Goal: Information Seeking & Learning: Get advice/opinions

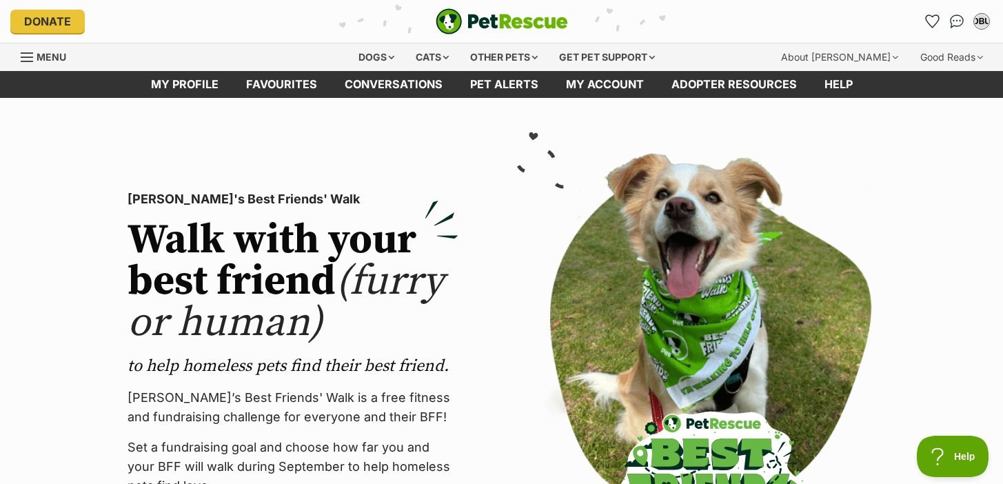
click at [33, 59] on div "Menu" at bounding box center [28, 57] width 14 height 11
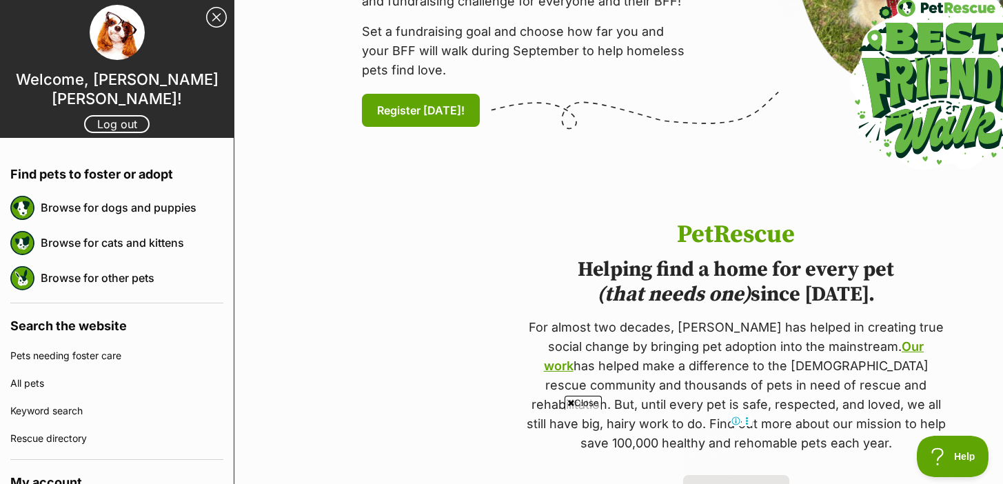
scroll to position [419, 0]
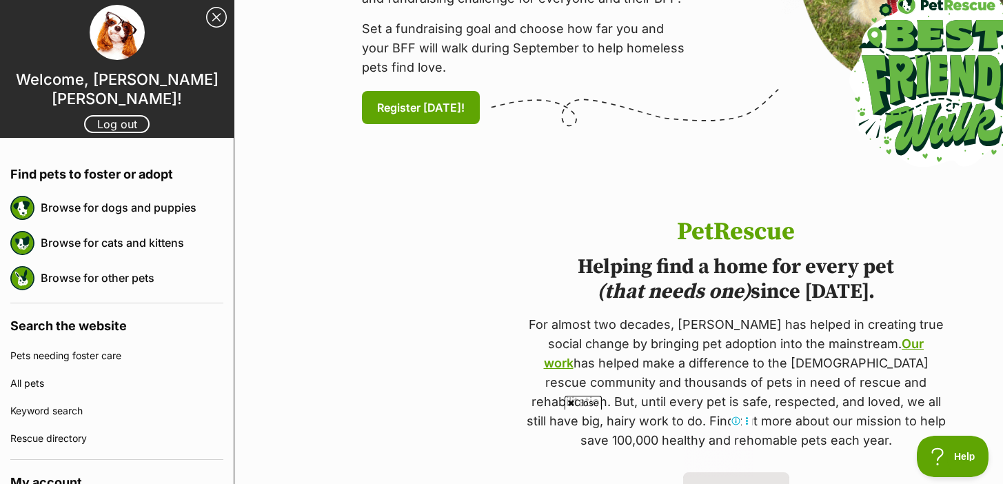
click at [569, 401] on icon at bounding box center [570, 403] width 7 height 9
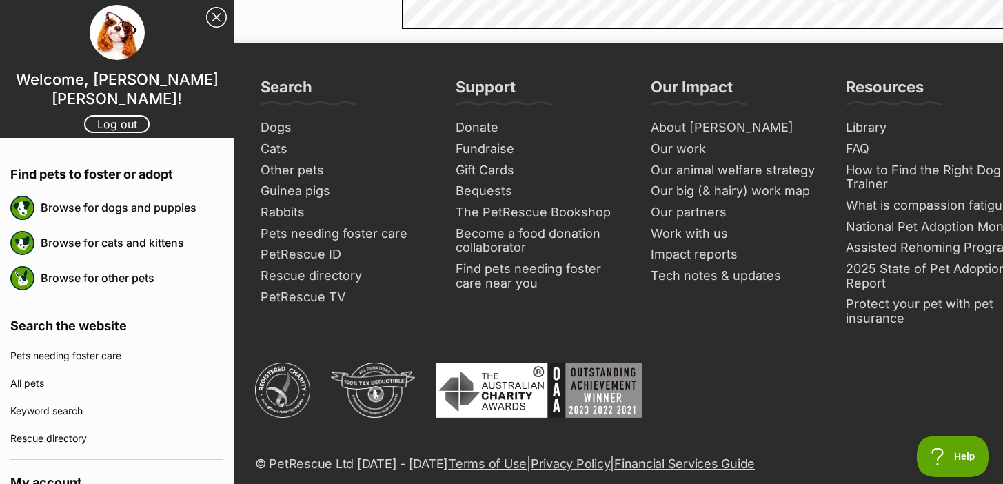
scroll to position [3776, 0]
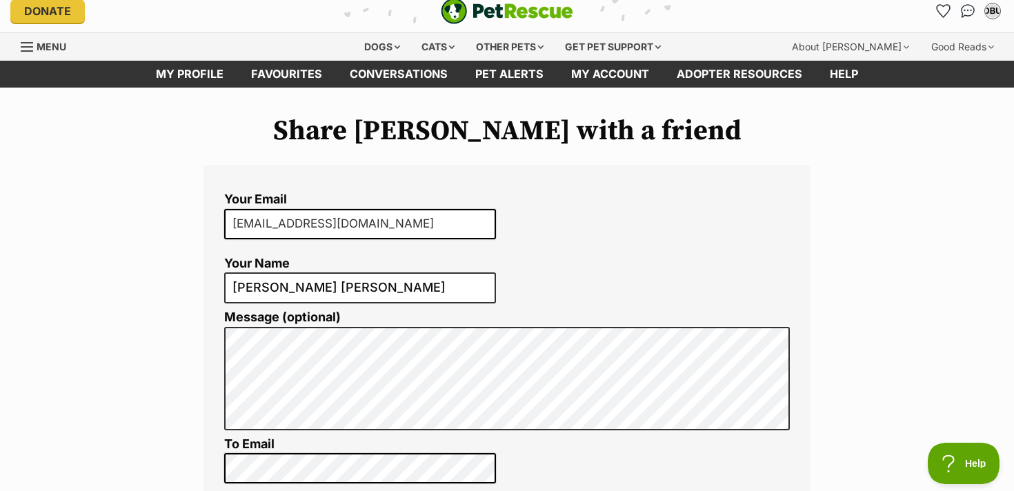
scroll to position [6, 0]
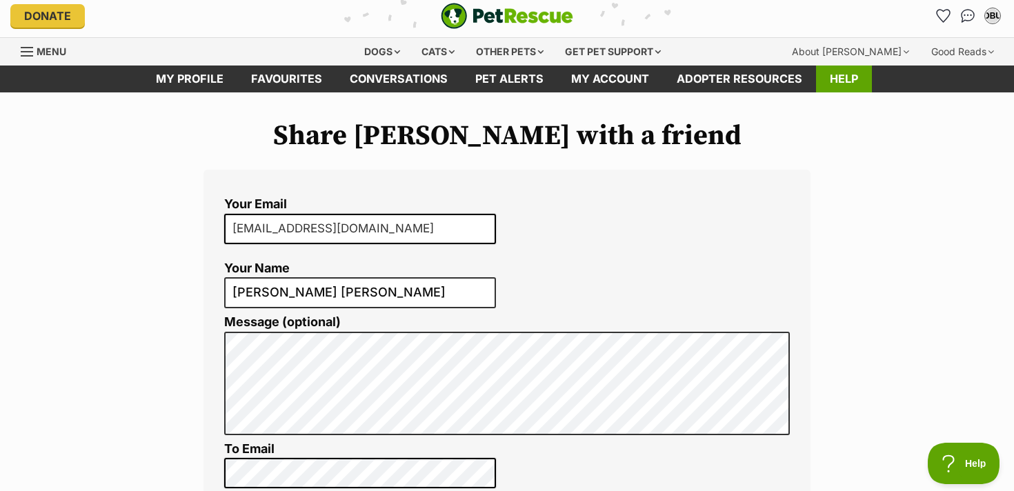
click at [842, 80] on link "Help" at bounding box center [844, 79] width 56 height 27
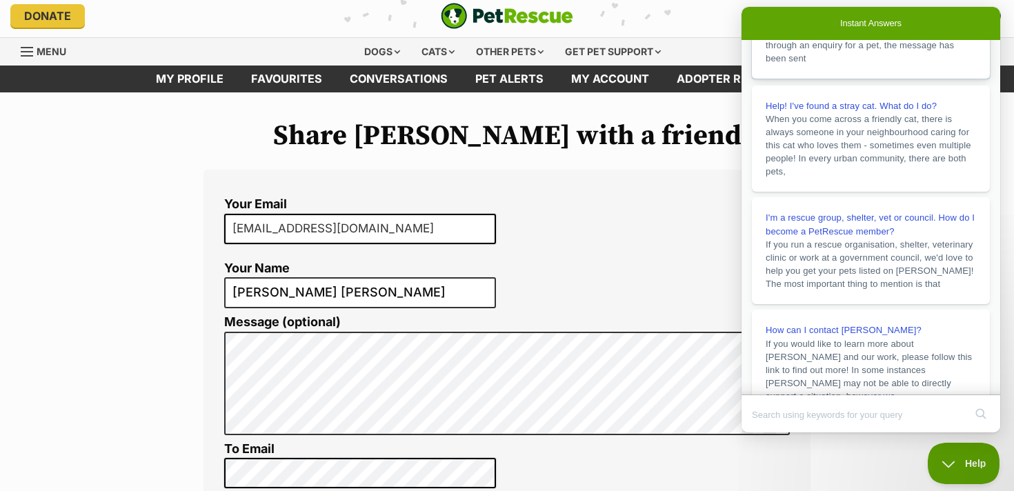
scroll to position [202, 0]
click at [818, 208] on link "I'm a rescue group, shelter, vet or council. How do I become a PetRescue member…" at bounding box center [871, 246] width 238 height 107
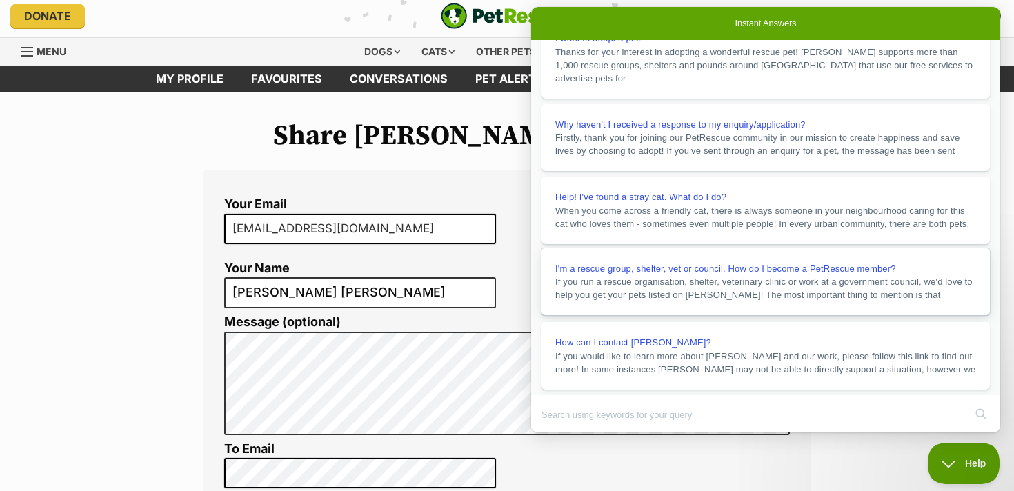
scroll to position [77, 0]
click at [556, 433] on button "Close" at bounding box center [544, 442] width 25 height 18
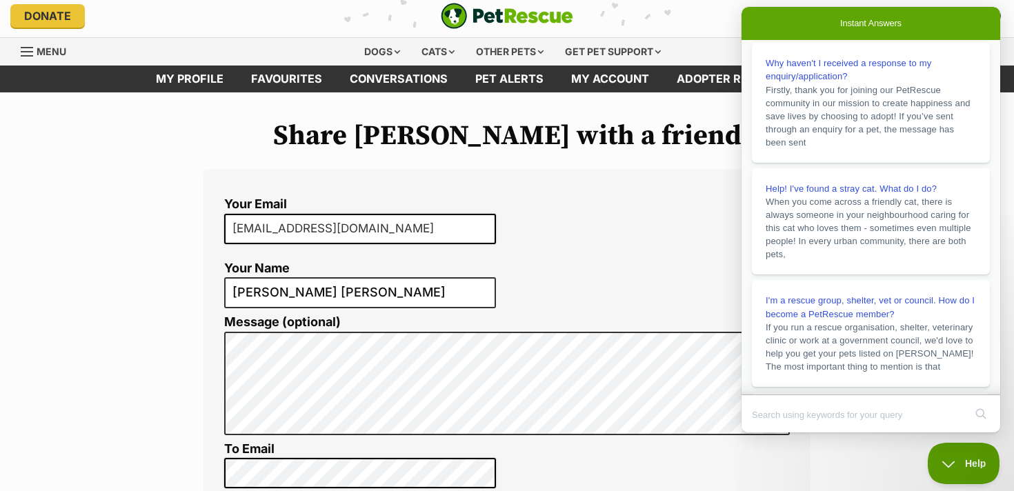
click at [721, 181] on div "Your Email [EMAIL_ADDRESS][DOMAIN_NAME] Your Name [PERSON_NAME] [PERSON_NAME] M…" at bounding box center [506, 375] width 607 height 410
click at [925, 21] on div "Instant Answers" at bounding box center [870, 23] width 259 height 33
click at [868, 24] on span "Instant Answers" at bounding box center [870, 24] width 61 height 14
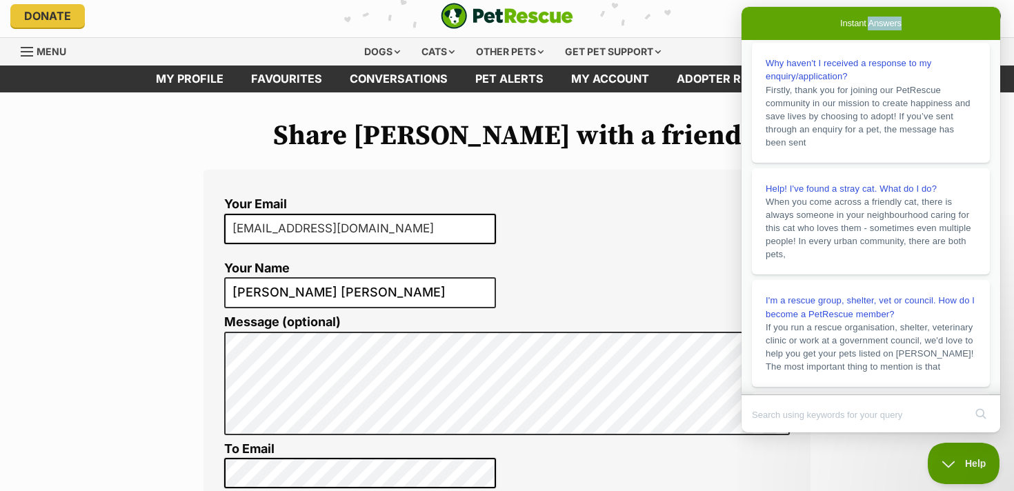
scroll to position [0, 0]
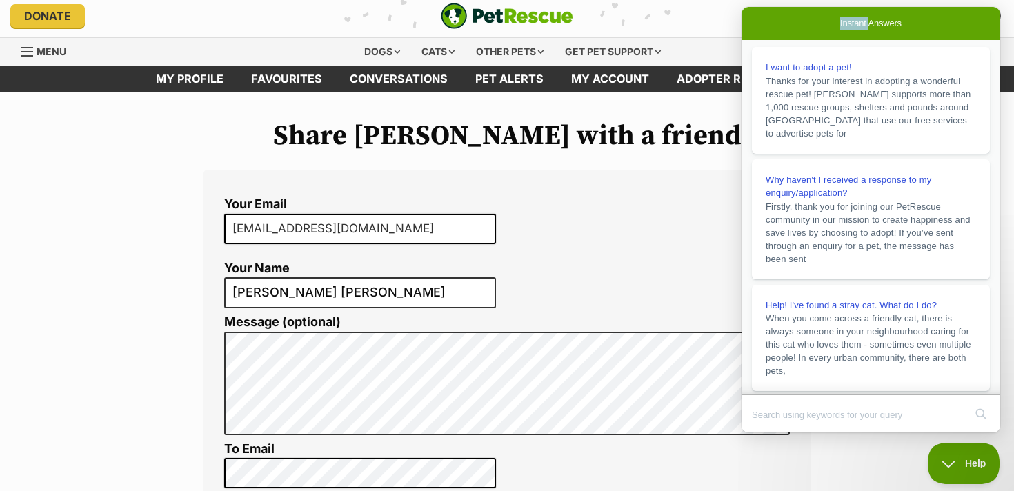
drag, startPoint x: 868, startPoint y: 24, endPoint x: 896, endPoint y: -12, distance: 46.2
click at [896, 7] on html "Instant Answers I want to adopt a pet! Thanks for your interest in adopting a w…" at bounding box center [870, 219] width 259 height 425
click at [966, 15] on div "Instant Answers" at bounding box center [870, 23] width 259 height 33
click at [948, 417] on input "Search Doc articles" at bounding box center [858, 414] width 212 height 29
